Goal: Understand process/instructions: Learn how to perform a task or action

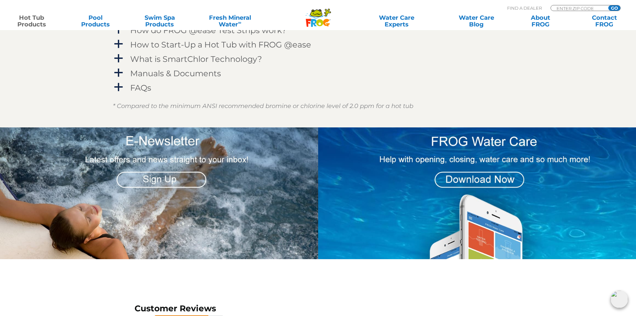
scroll to position [592, 0]
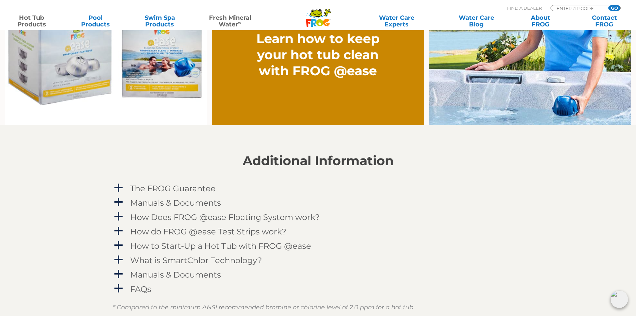
click at [229, 22] on link "Fresh Mineral Water ∞" at bounding box center [230, 20] width 62 height 13
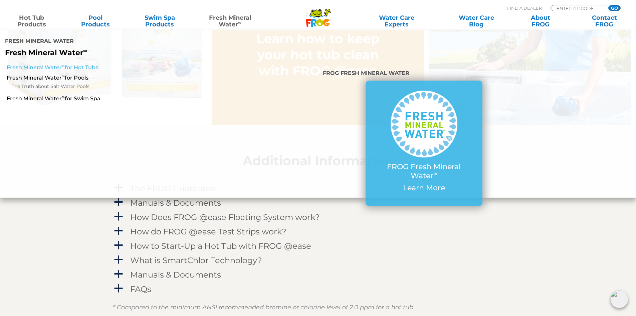
click at [81, 64] on link "Fresh Mineral Water ∞ for Hot Tubs" at bounding box center [109, 67] width 205 height 7
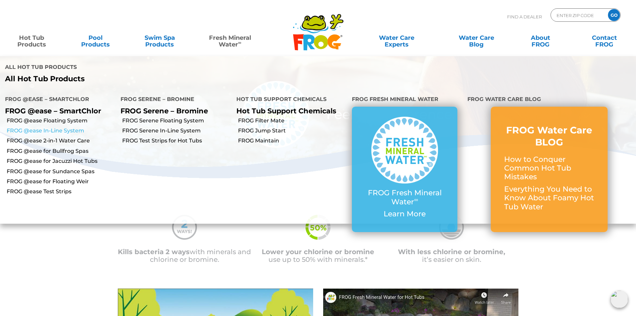
click at [64, 127] on link "FROG @ease In-Line System" at bounding box center [61, 130] width 109 height 7
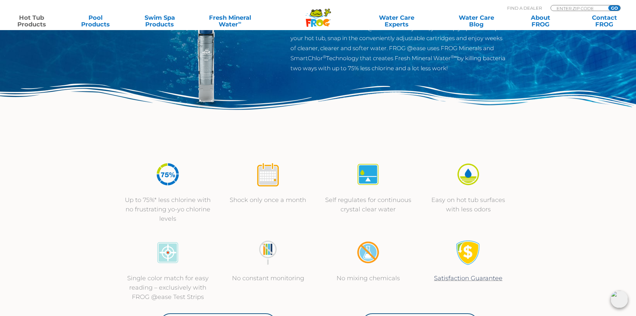
scroll to position [178, 0]
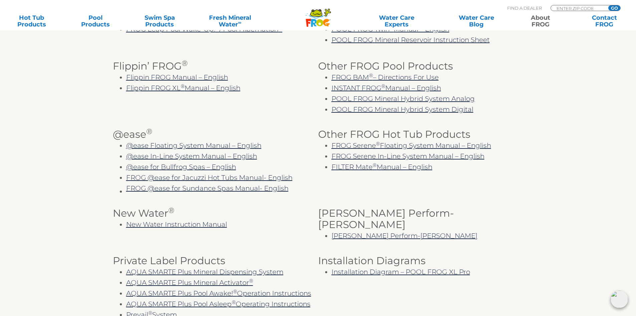
scroll to position [267, 0]
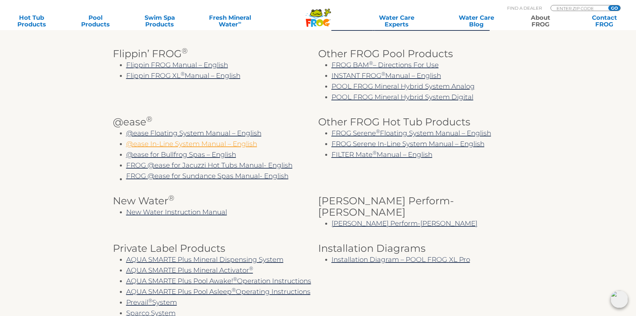
click at [213, 145] on link "@ease In-Line System Manual – English" at bounding box center [191, 144] width 131 height 8
